Goal: Task Accomplishment & Management: Manage account settings

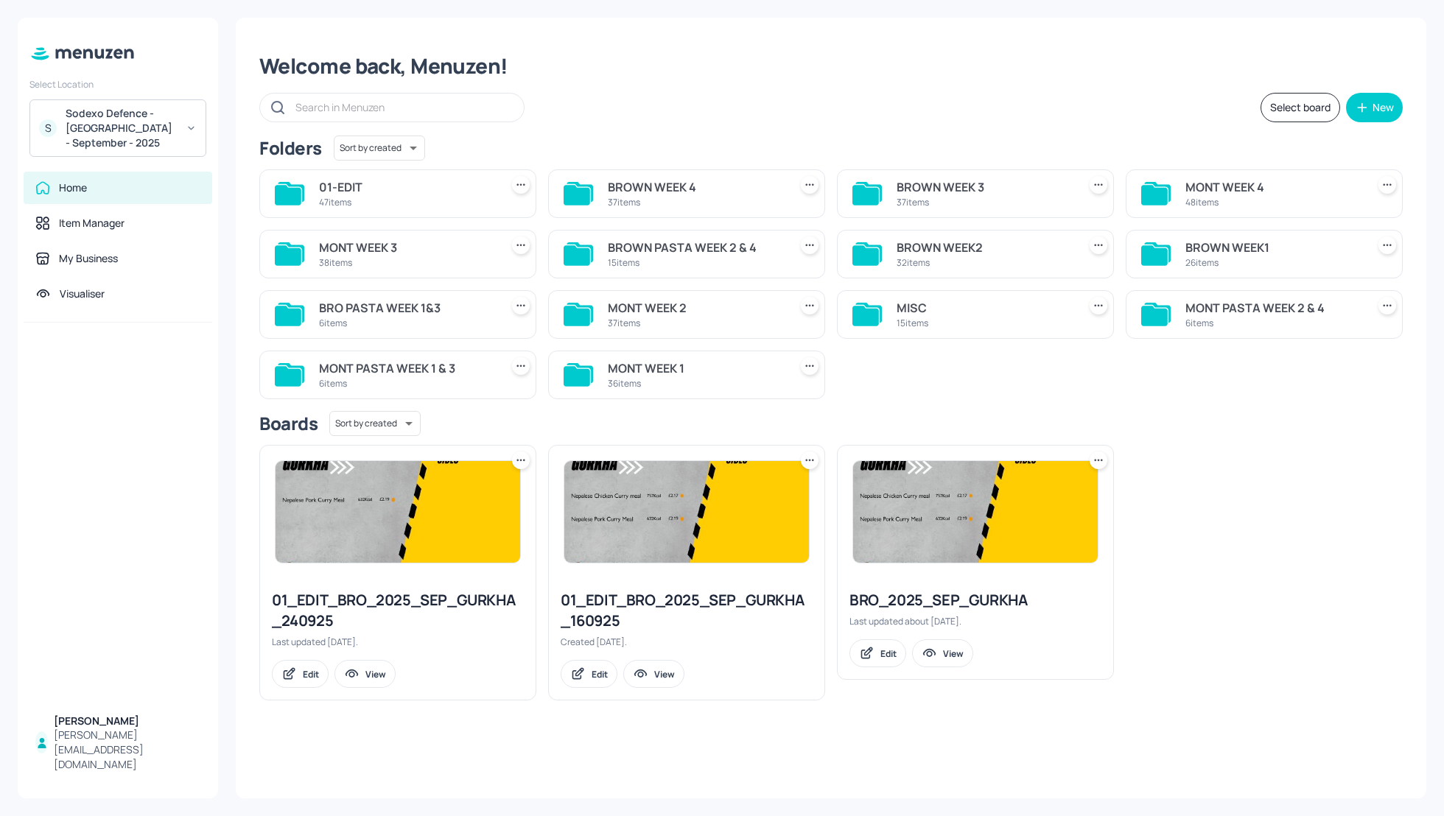
click at [157, 122] on div "Sodexo Defence - Colchester - September - 2025" at bounding box center [121, 128] width 111 height 44
click at [181, 331] on div "See All" at bounding box center [118, 334] width 162 height 11
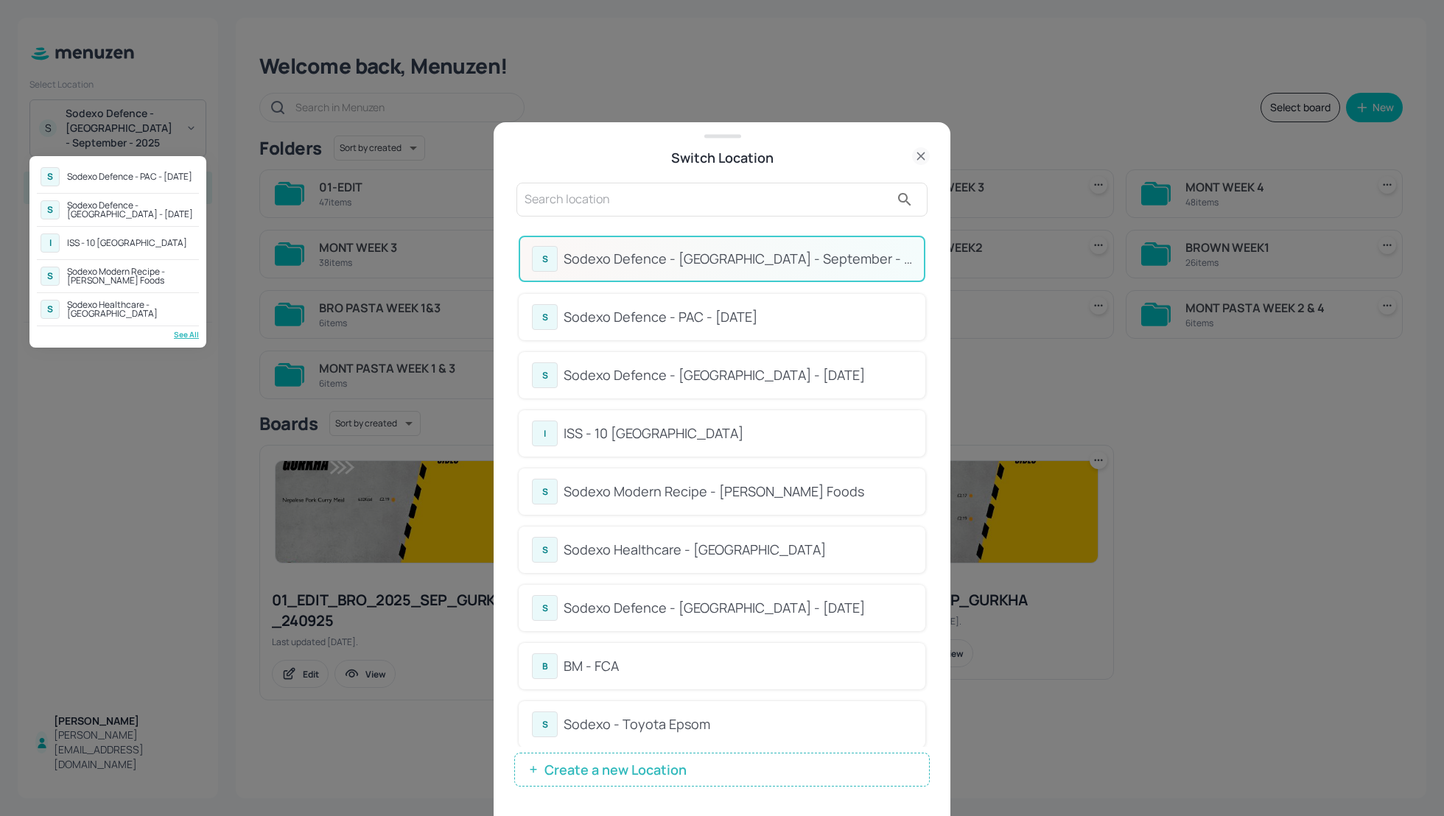
click at [572, 200] on div at bounding box center [722, 408] width 1444 height 816
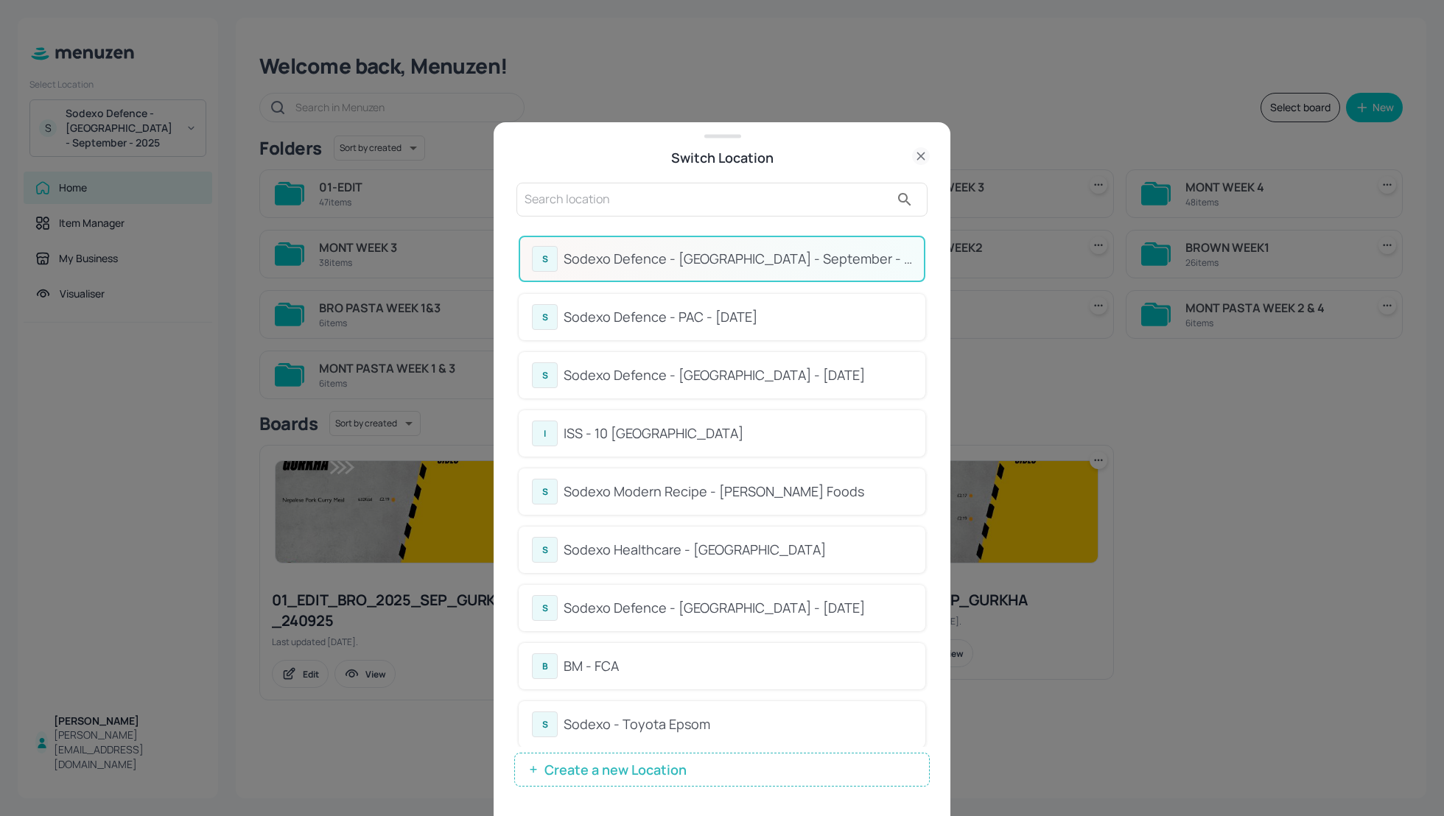
click at [558, 199] on input "text" at bounding box center [707, 200] width 365 height 24
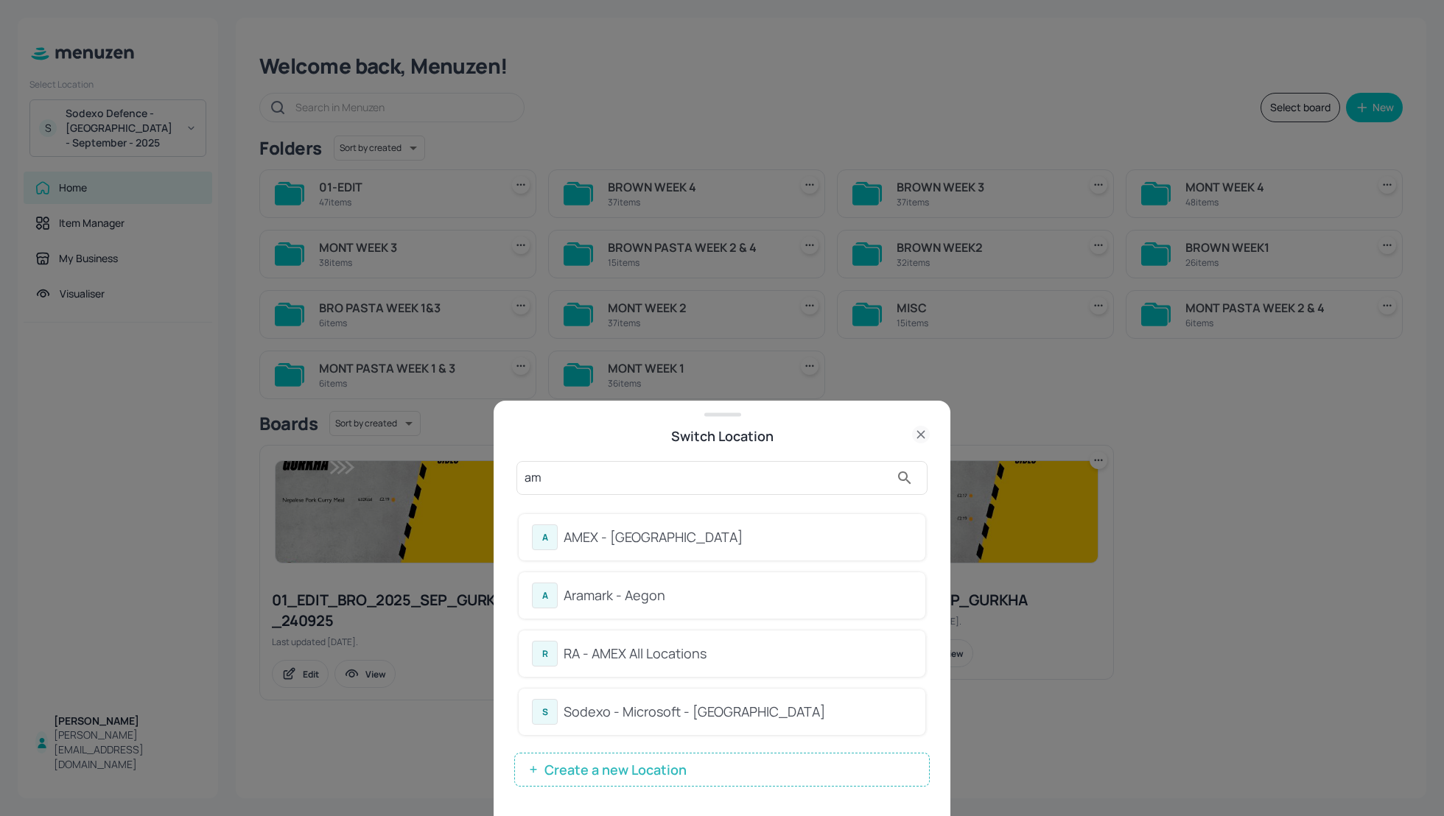
type input "am"
click at [642, 599] on div "Aramark - Aegon" at bounding box center [738, 596] width 348 height 20
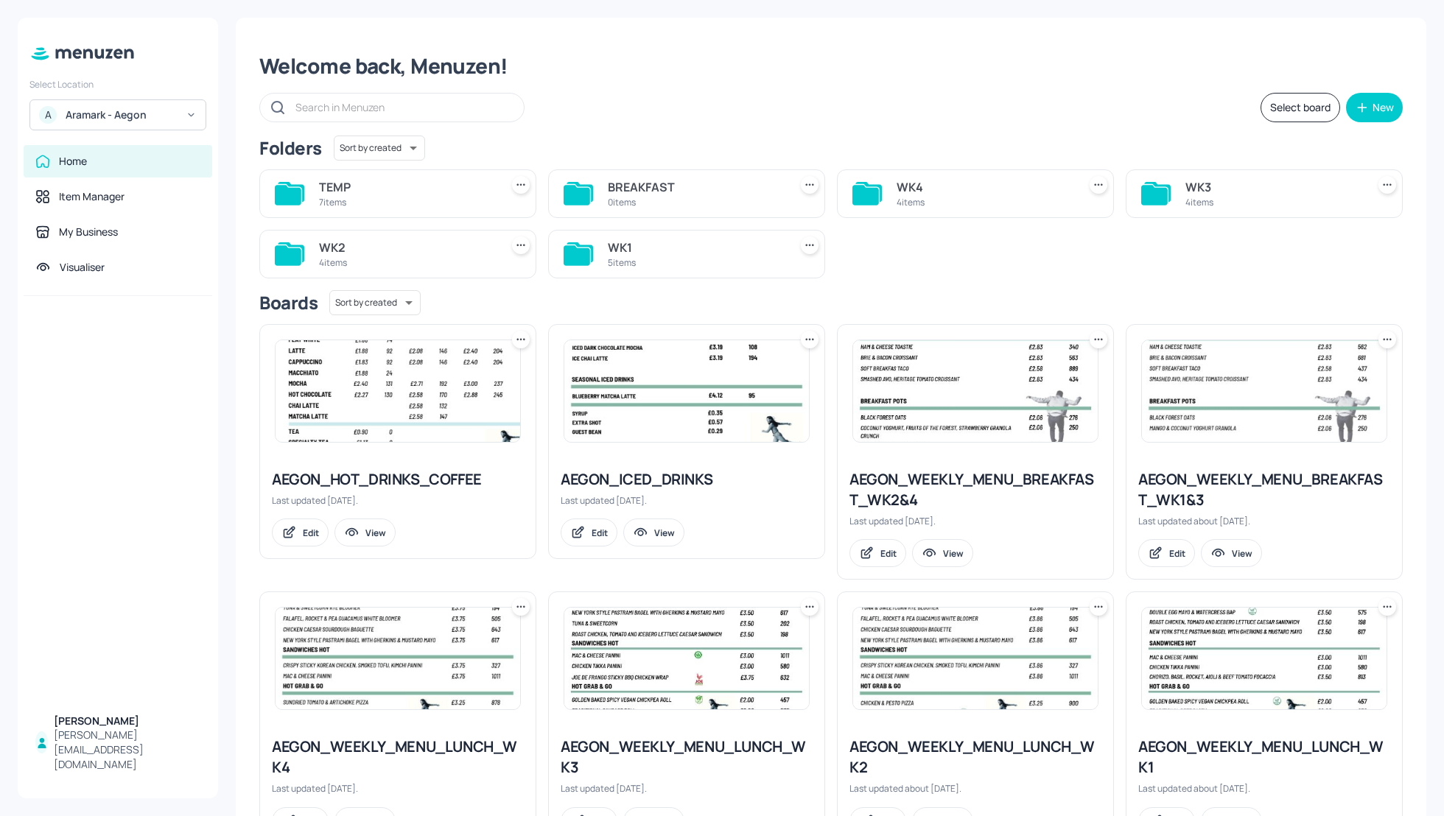
click at [1191, 186] on div "WK3" at bounding box center [1272, 187] width 175 height 18
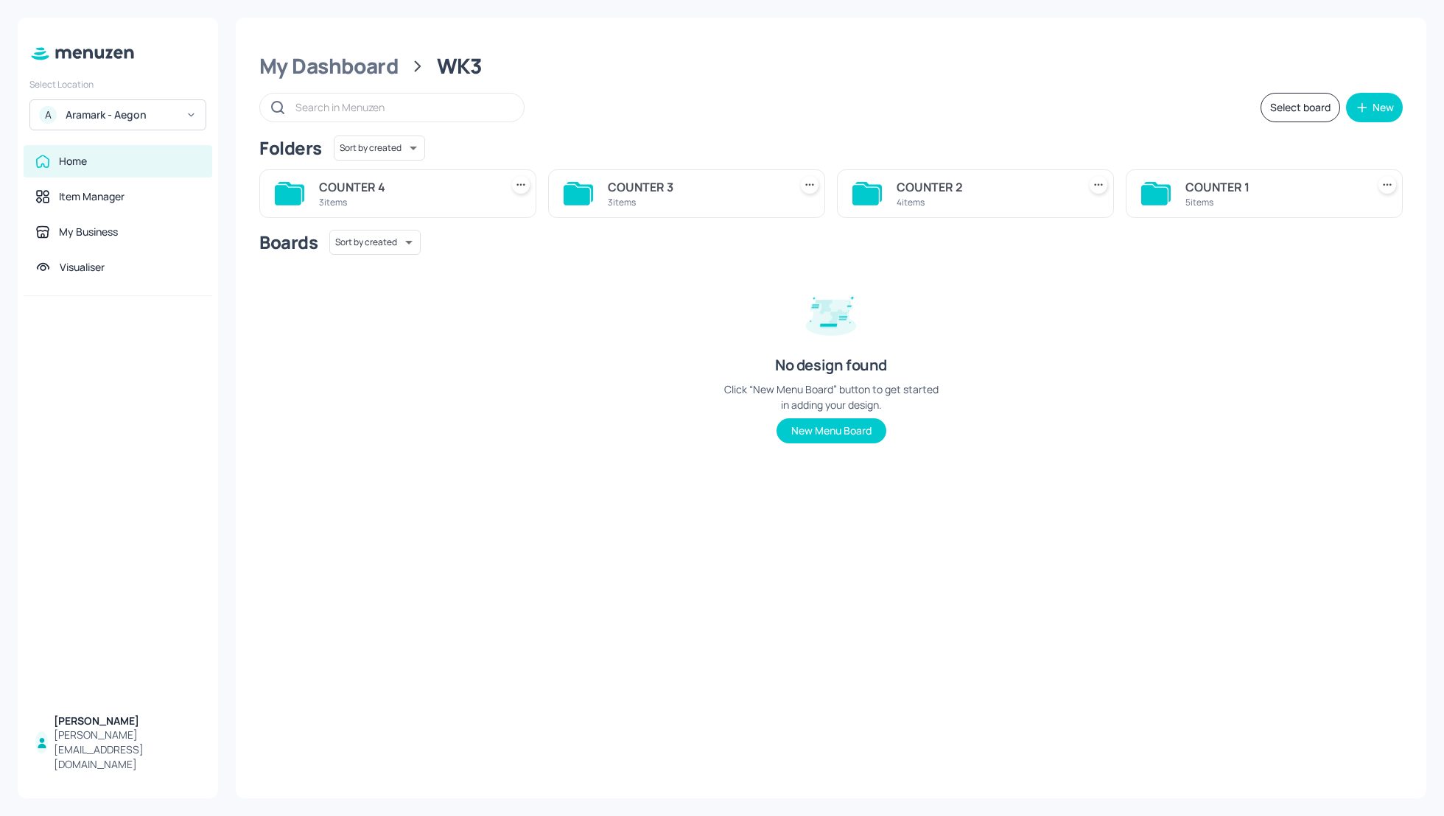
click at [911, 188] on div "COUNTER 2" at bounding box center [984, 187] width 175 height 18
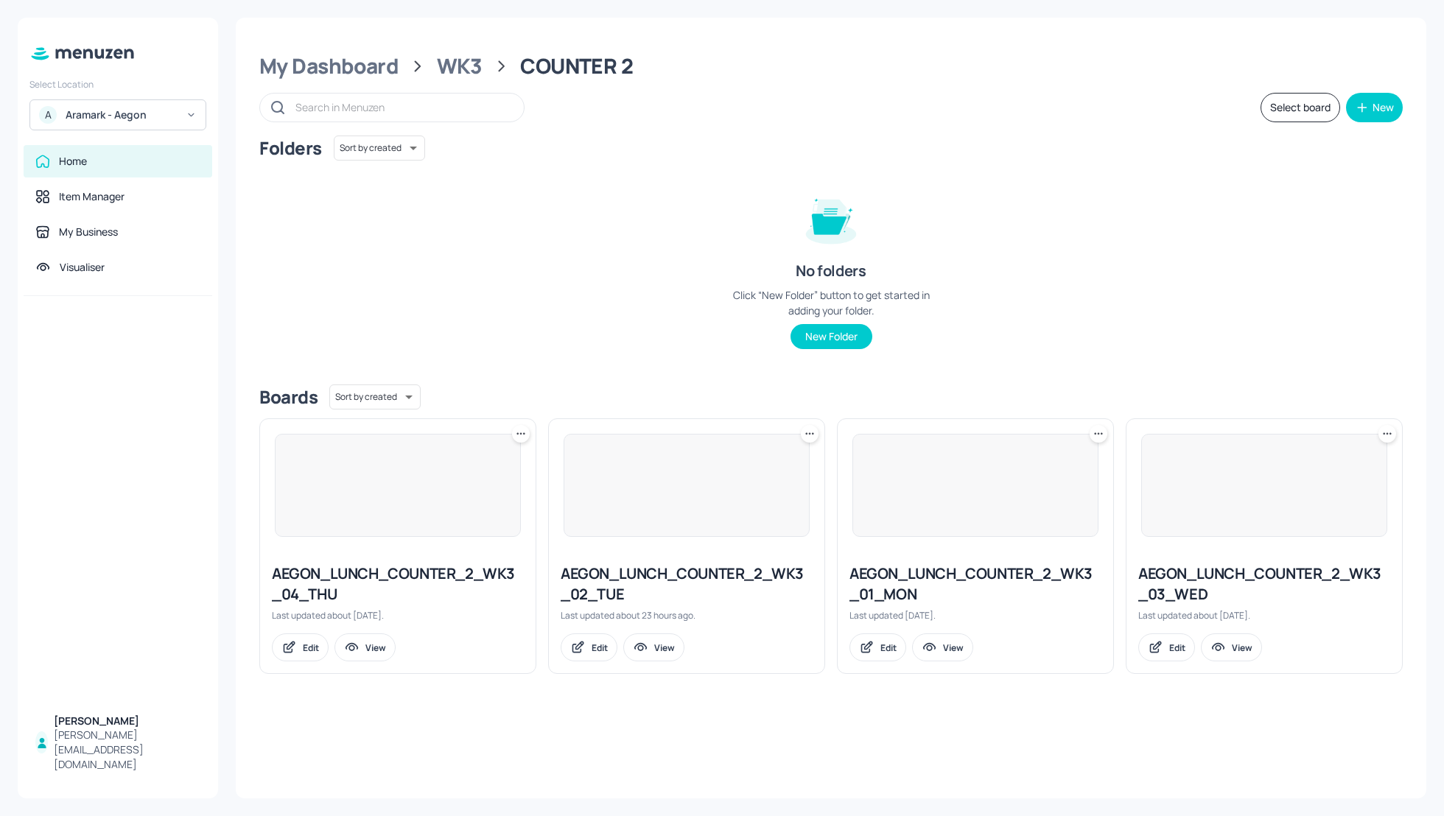
click at [1039, 203] on div "Folders Sort by created id ​ No folders Click “New Folder” button to get starte…" at bounding box center [830, 254] width 1143 height 237
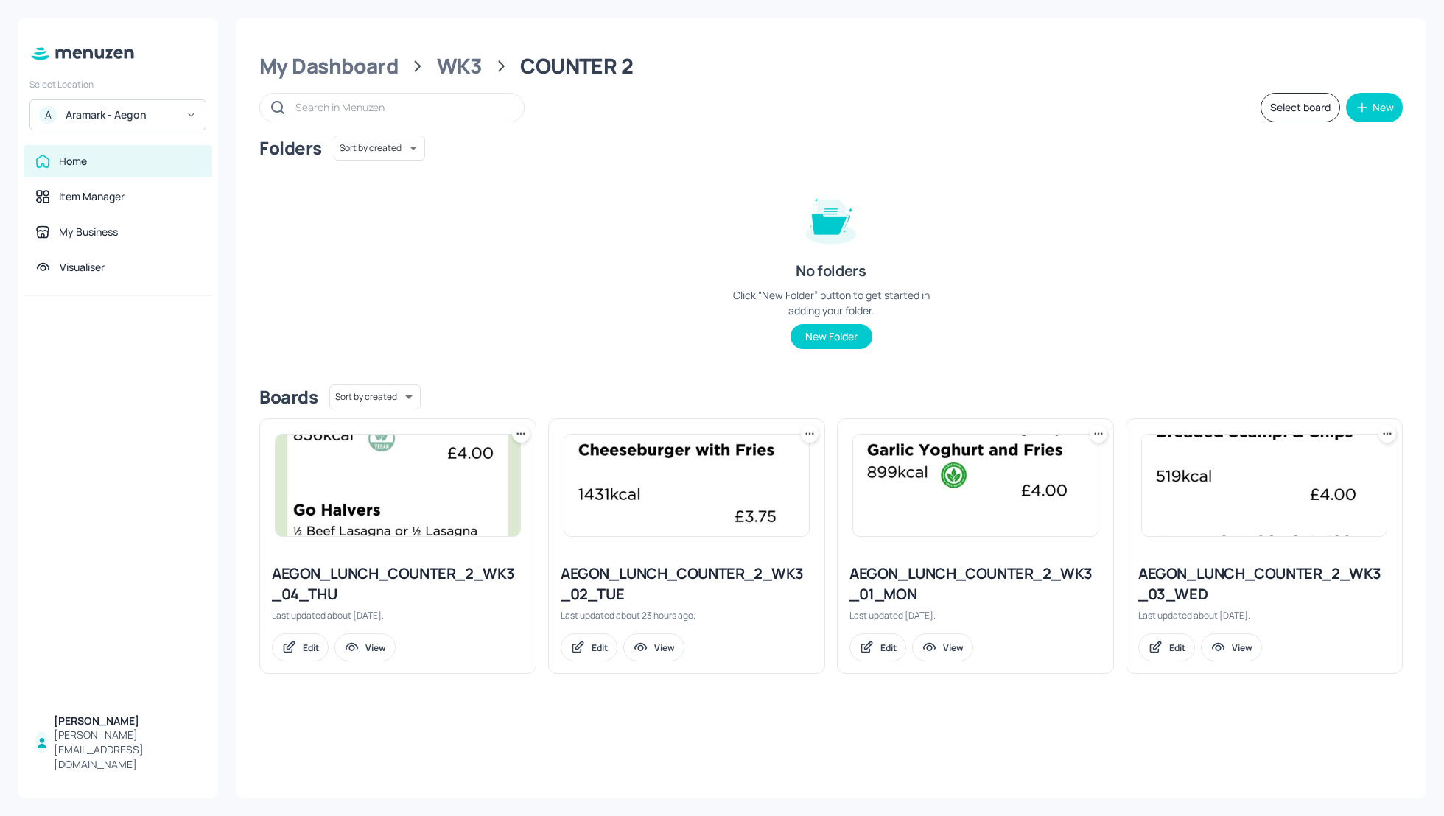
click at [654, 579] on div "AEGON_LUNCH_COUNTER_2_WK3_02_TUE" at bounding box center [687, 584] width 252 height 41
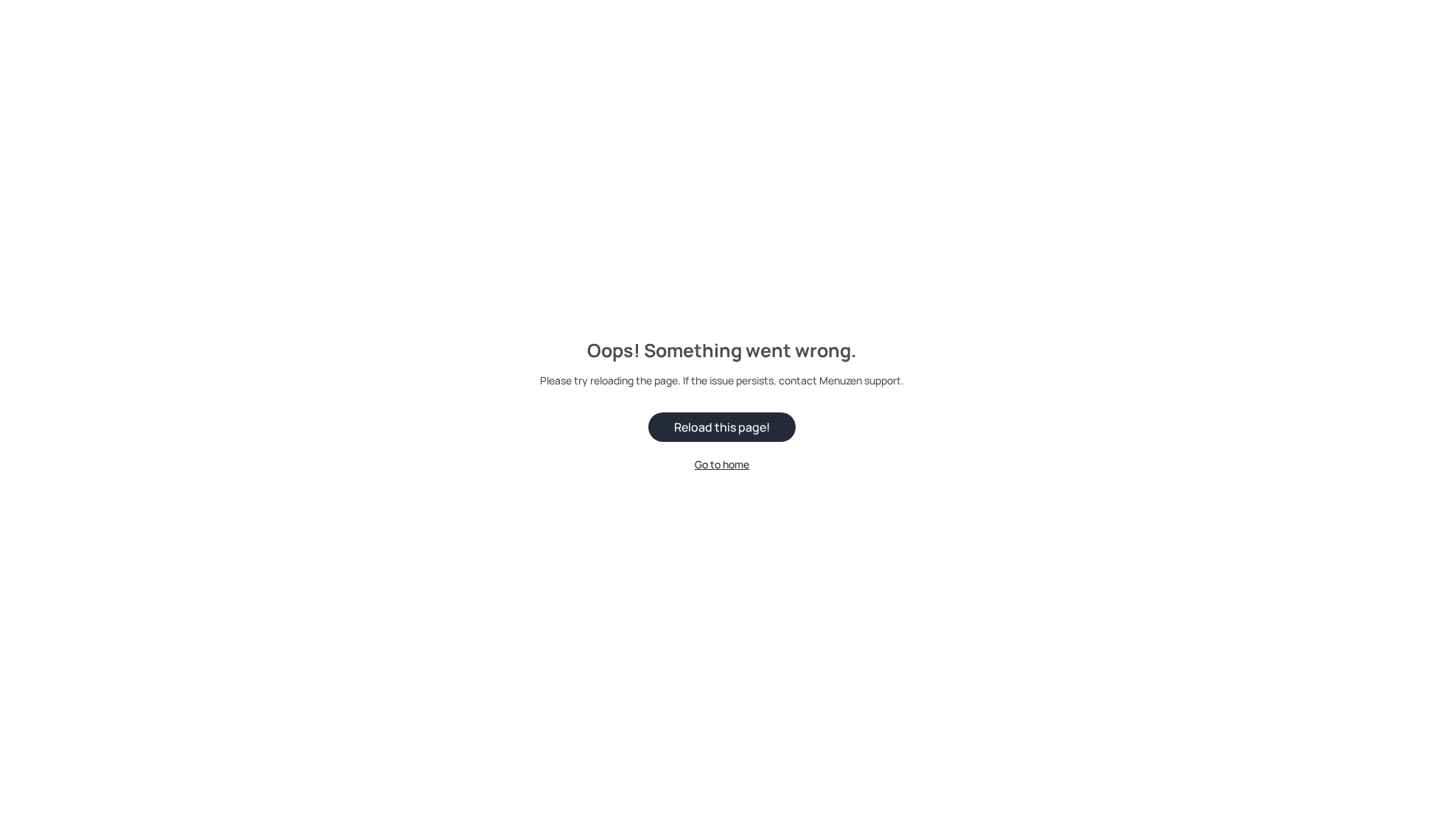
click at [735, 432] on button "Reload this page!" at bounding box center [721, 427] width 147 height 29
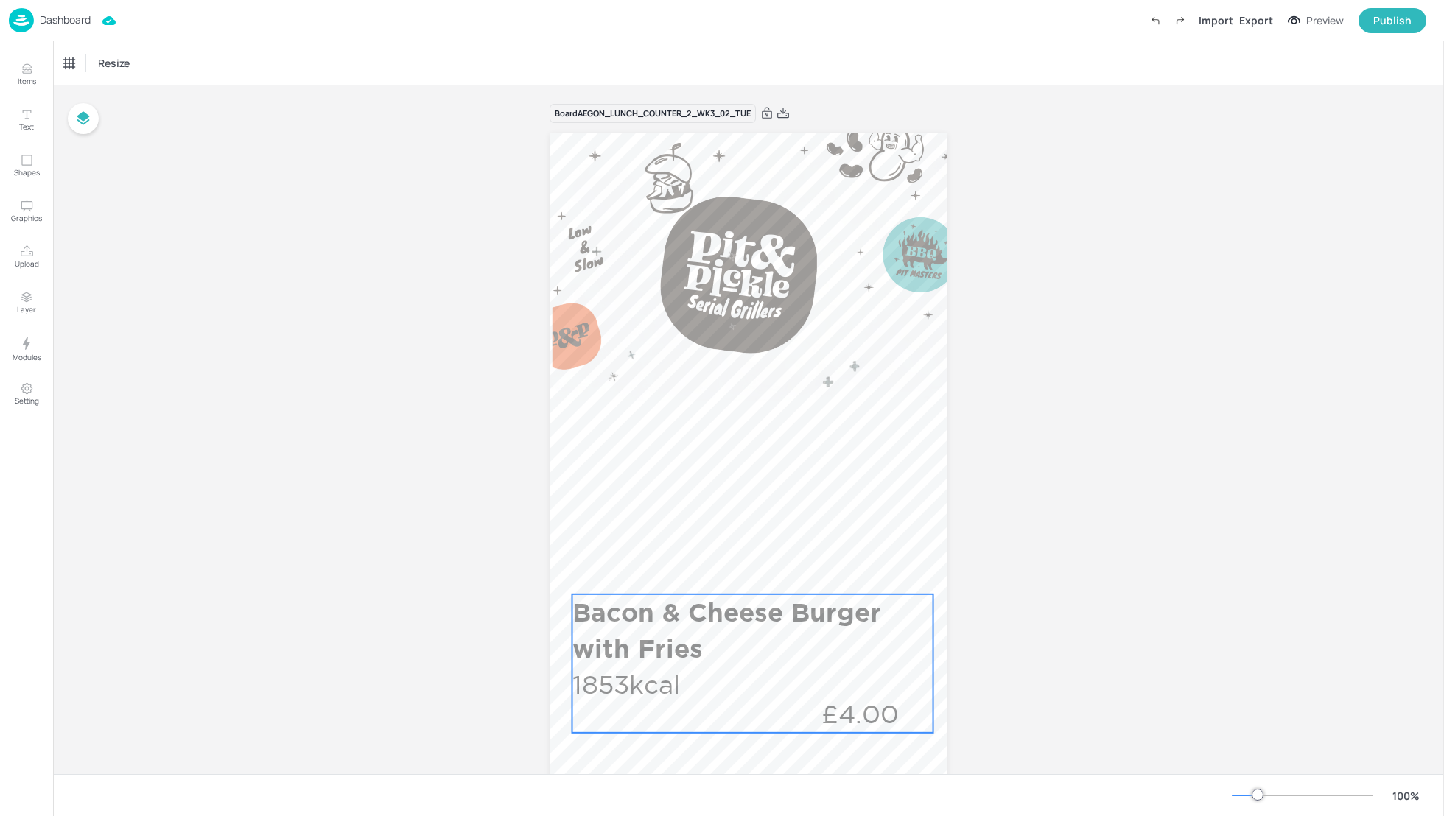
click at [889, 698] on p "£4.00" at bounding box center [860, 714] width 145 height 36
click at [742, 573] on icon "Edit Item" at bounding box center [742, 570] width 13 height 12
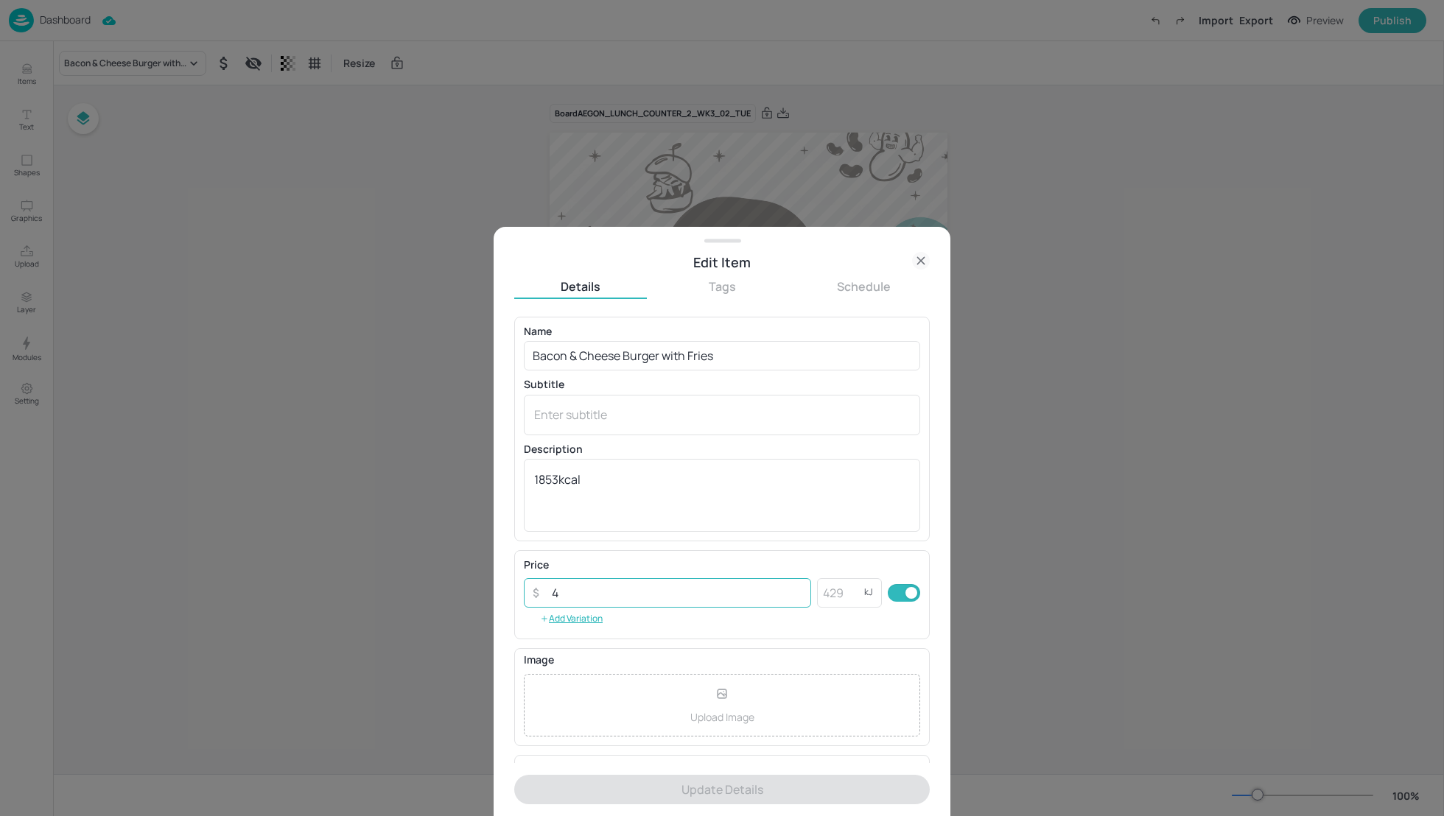
click at [566, 597] on input "4" at bounding box center [677, 592] width 268 height 29
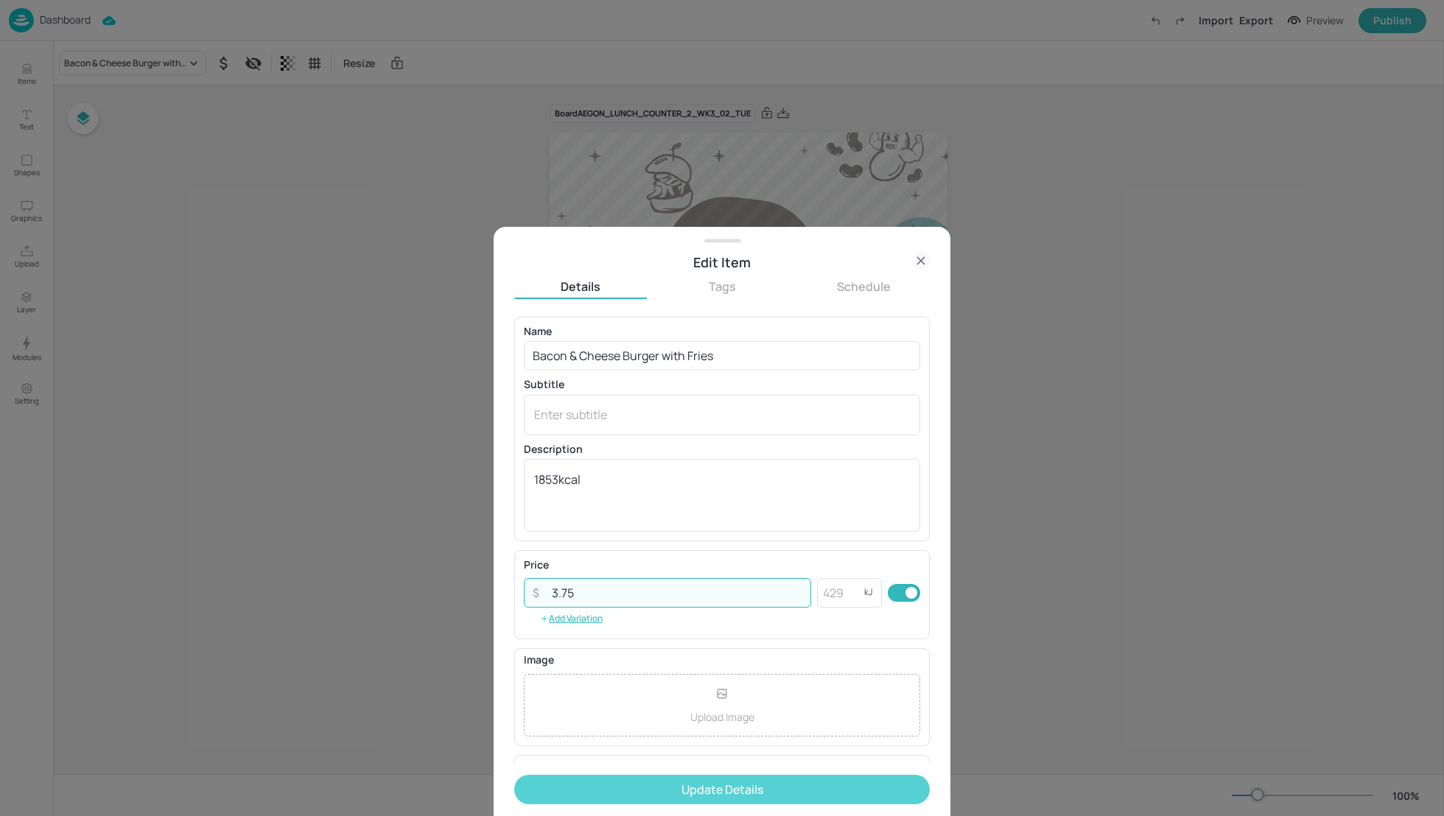
type input "3.75"
click at [785, 788] on button "Update Details" at bounding box center [722, 789] width 416 height 29
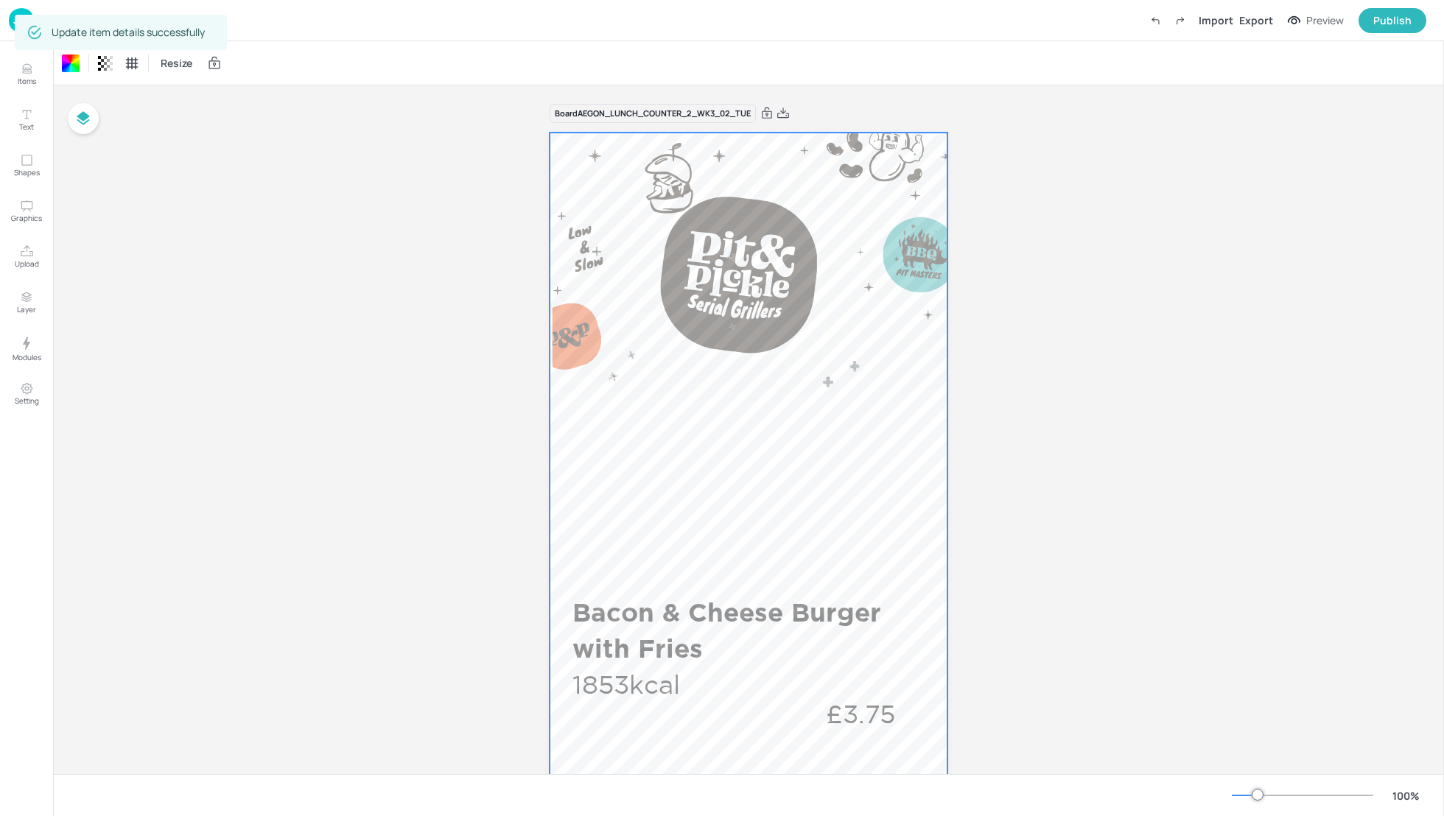
click at [72, 21] on p "Dashboard" at bounding box center [65, 20] width 51 height 10
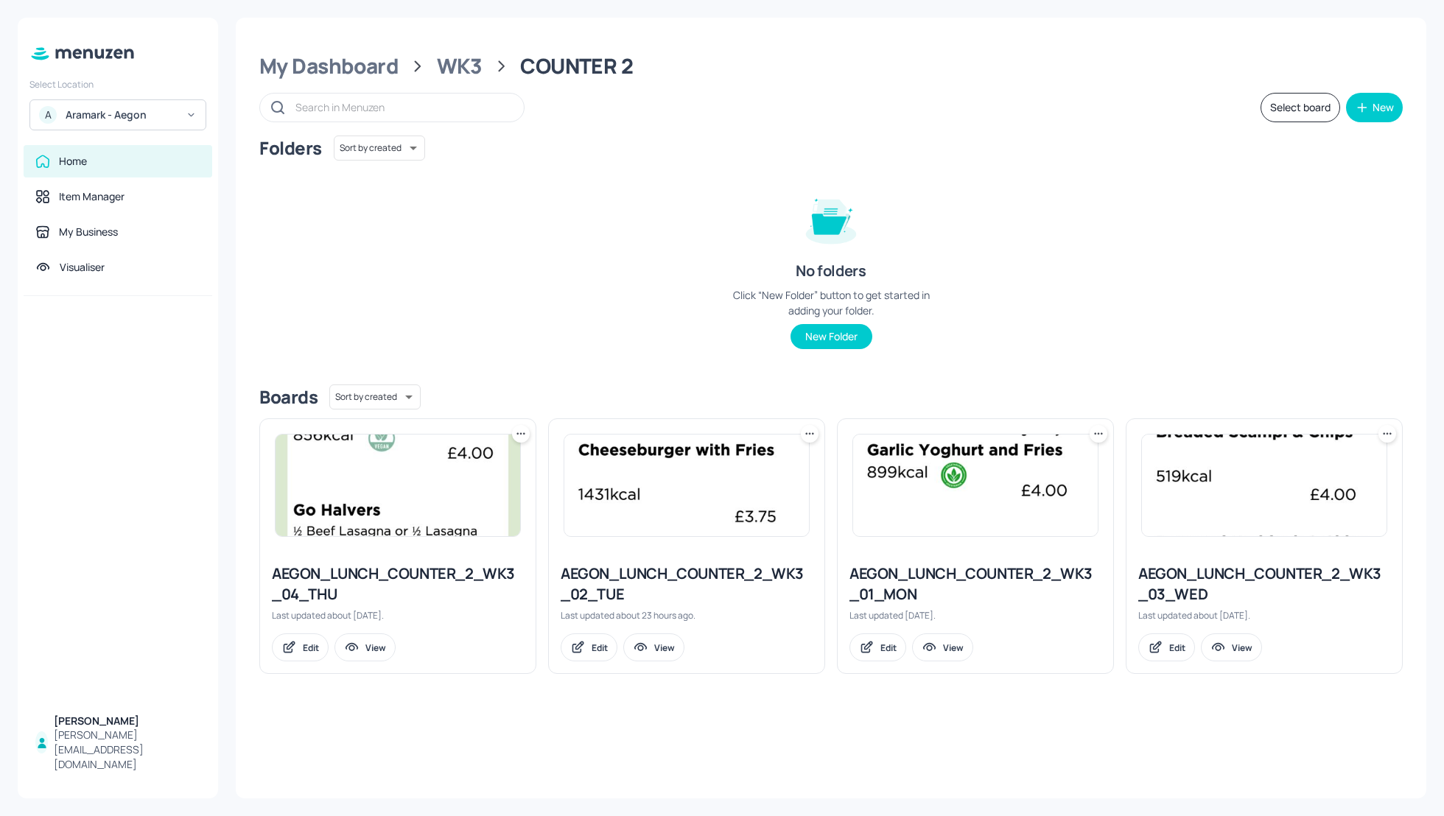
click at [578, 191] on div "Folders Sort by created id ​ No folders Click “New Folder” button to get starte…" at bounding box center [830, 254] width 1143 height 237
click at [342, 63] on div "My Dashboard" at bounding box center [328, 66] width 139 height 27
